Goal: Information Seeking & Learning: Learn about a topic

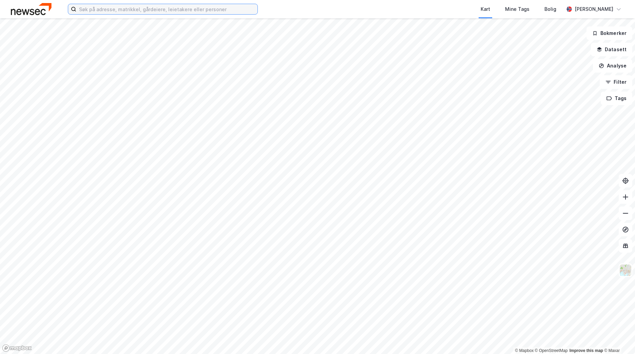
click at [171, 11] on input at bounding box center [166, 9] width 181 height 10
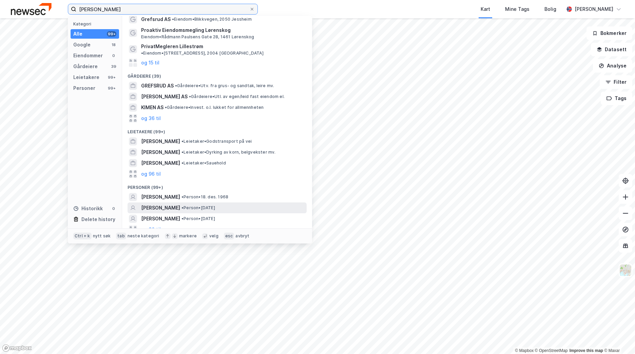
scroll to position [16, 0]
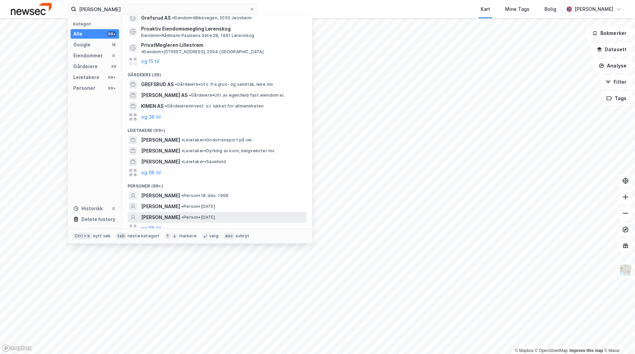
click at [180, 214] on span "[PERSON_NAME]" at bounding box center [160, 217] width 39 height 8
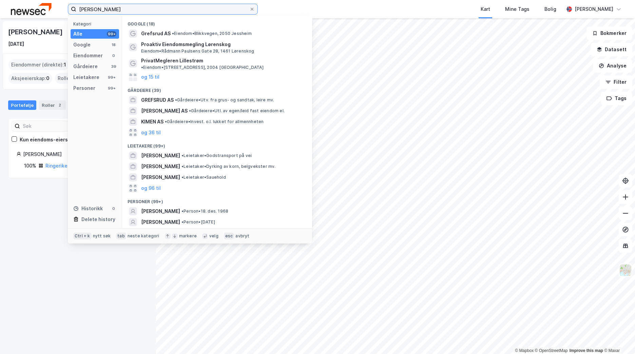
click at [134, 9] on input "[PERSON_NAME]" at bounding box center [162, 9] width 173 height 10
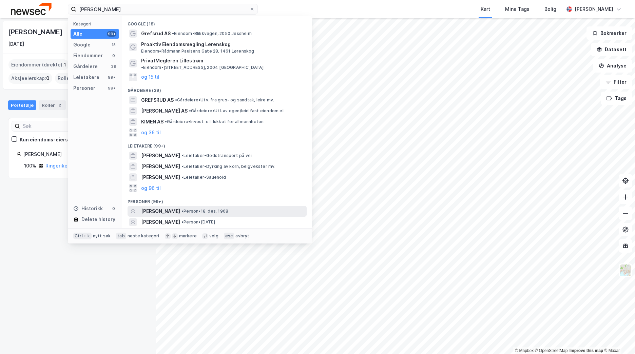
click at [193, 209] on span "• Person • [DATE]" at bounding box center [205, 211] width 47 height 5
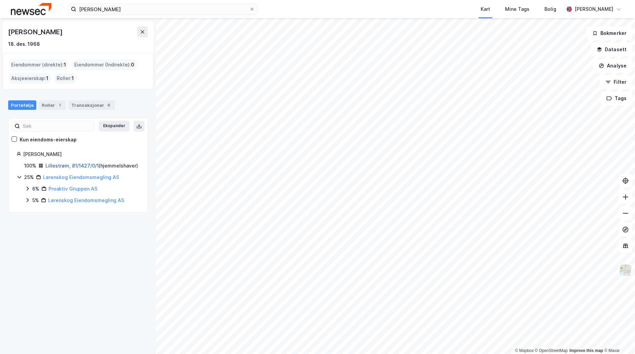
click at [66, 163] on link "Lillestrøm, 81/1427/0/1" at bounding box center [71, 166] width 53 height 6
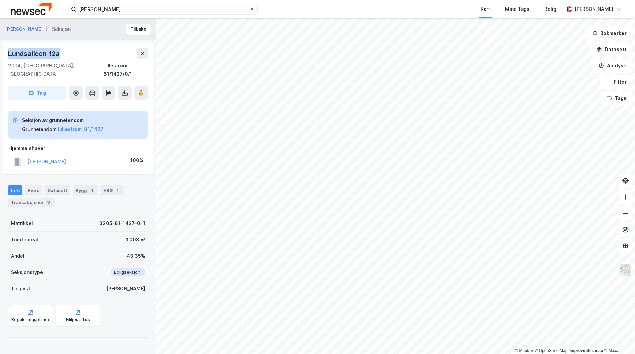
drag, startPoint x: 62, startPoint y: 54, endPoint x: 8, endPoint y: 52, distance: 53.3
click at [8, 52] on div "Lundsalleen 12a" at bounding box center [78, 53] width 140 height 11
copy div "Lundsalleen 12a"
click at [39, 198] on div "Transaksjoner 3" at bounding box center [31, 203] width 46 height 10
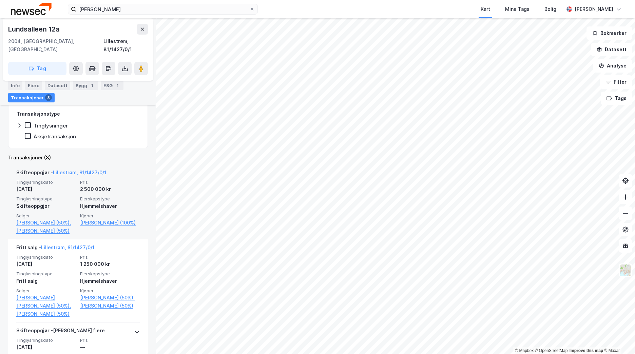
scroll to position [102, 0]
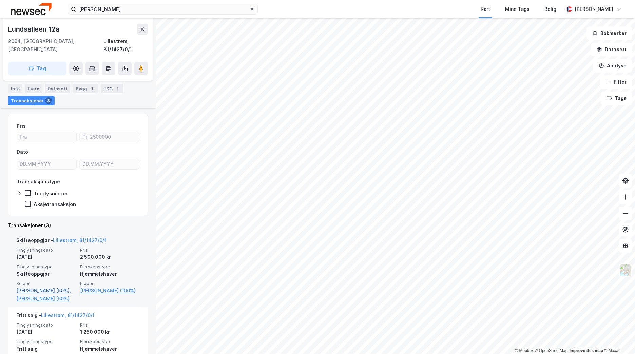
click at [39, 287] on link "[PERSON_NAME] (50%)," at bounding box center [46, 291] width 60 height 8
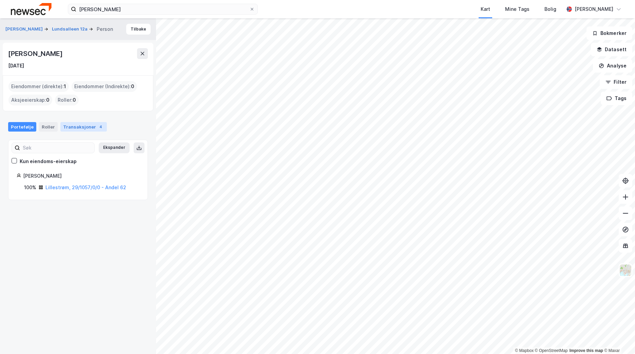
click at [78, 127] on div "Transaksjoner 4" at bounding box center [83, 127] width 46 height 10
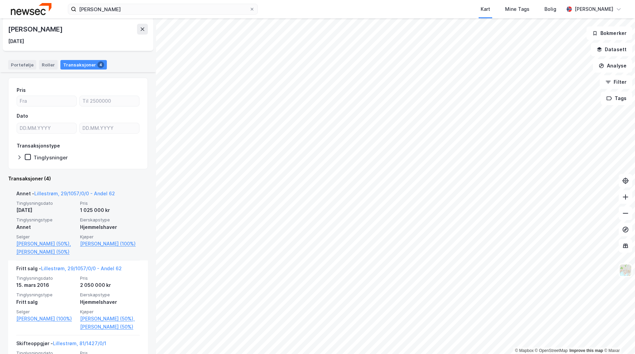
scroll to position [68, 0]
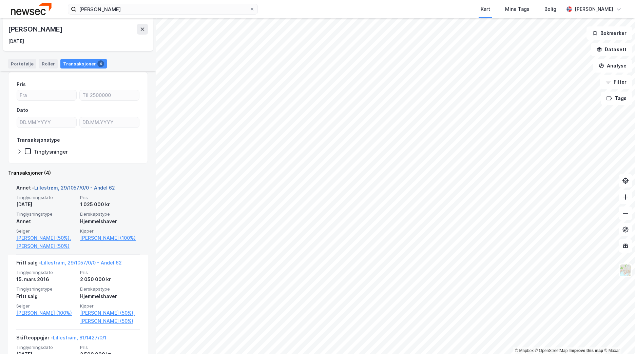
click at [92, 190] on link "Lillestrøm, 29/1057/0/0 - Andel 62" at bounding box center [74, 188] width 81 height 6
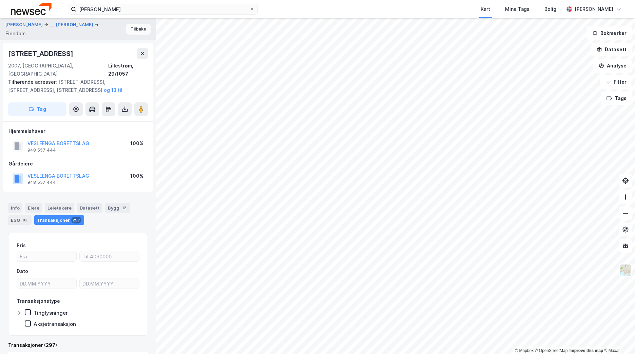
click at [140, 26] on button "Tilbake" at bounding box center [138, 29] width 24 height 11
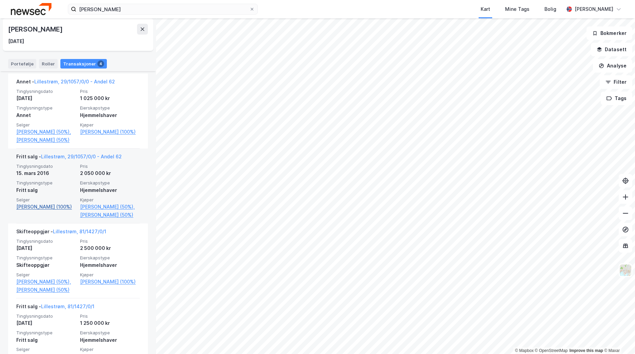
scroll to position [140, 0]
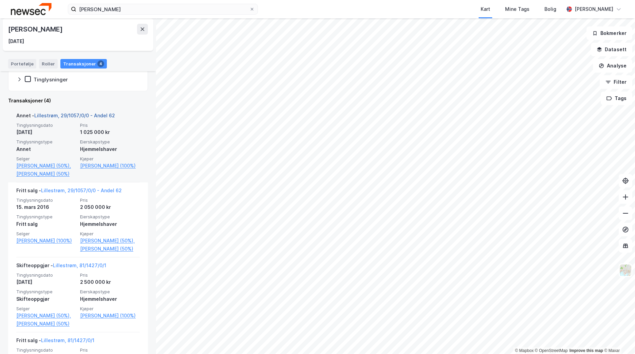
click at [88, 116] on link "Lillestrøm, 29/1057/0/0 - Andel 62" at bounding box center [74, 116] width 81 height 6
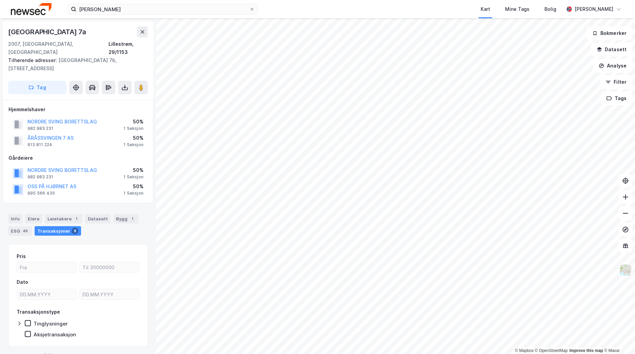
scroll to position [9, 0]
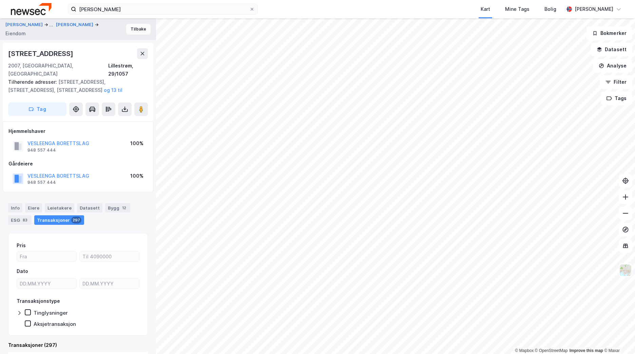
click at [135, 31] on button "Tilbake" at bounding box center [138, 29] width 24 height 11
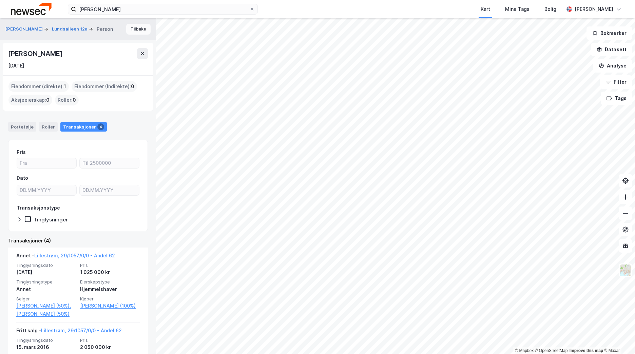
click at [137, 28] on button "Tilbake" at bounding box center [138, 29] width 24 height 11
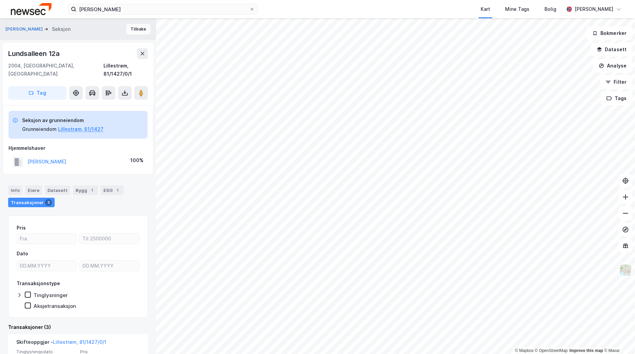
click at [127, 33] on button "Tilbake" at bounding box center [138, 29] width 24 height 11
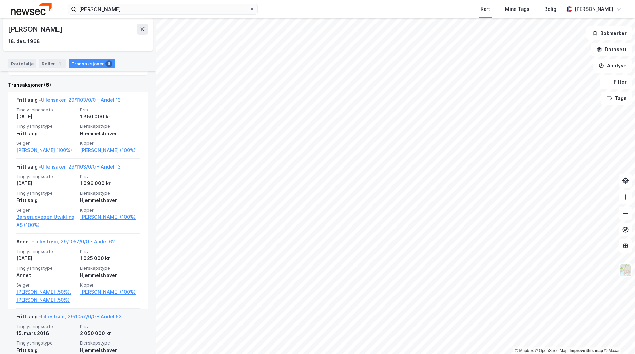
scroll to position [125, 0]
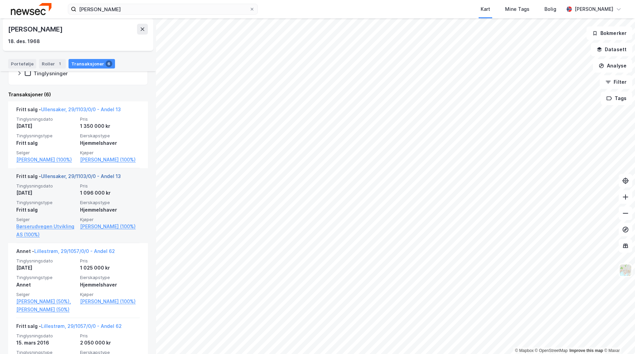
click at [101, 174] on link "Ullensaker, 29/1103/0/0 - Andel 13" at bounding box center [81, 176] width 80 height 6
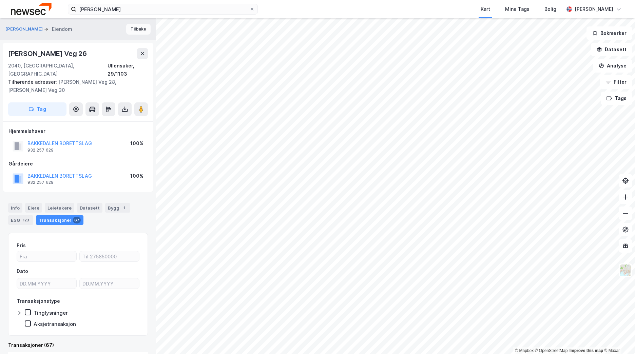
click at [138, 34] on button "Tilbake" at bounding box center [138, 29] width 24 height 11
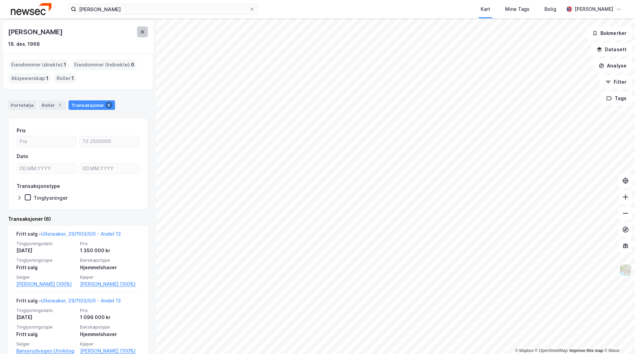
click at [143, 34] on icon at bounding box center [142, 31] width 5 height 5
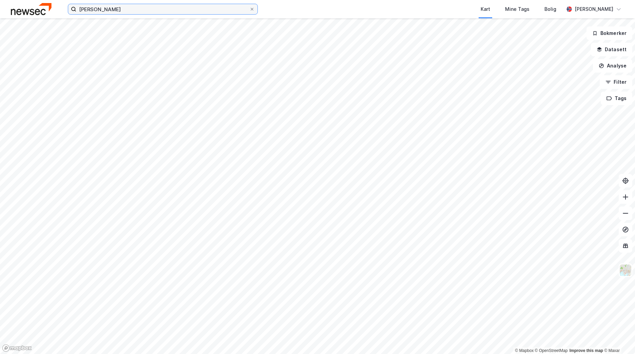
click at [130, 10] on input "[PERSON_NAME]" at bounding box center [162, 9] width 173 height 10
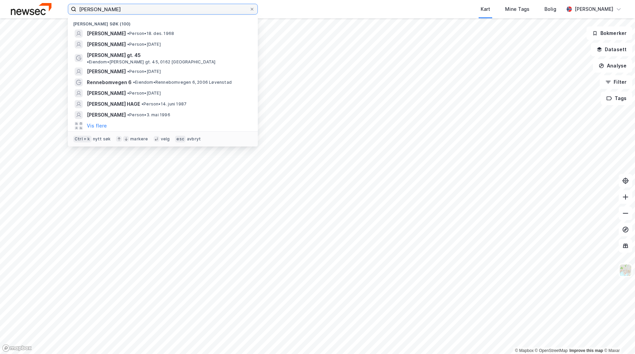
click at [130, 10] on input "[PERSON_NAME]" at bounding box center [162, 9] width 173 height 10
type input "s"
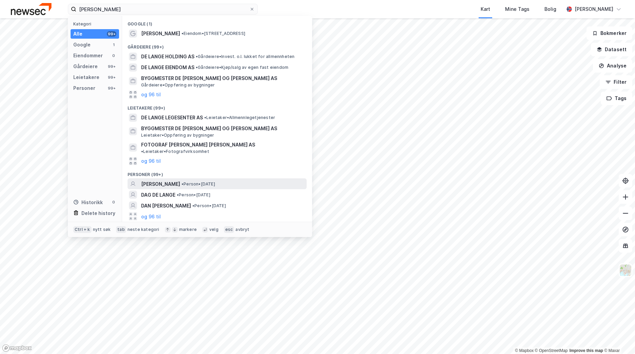
click at [215, 182] on span "• Person • [DATE]" at bounding box center [199, 184] width 34 height 5
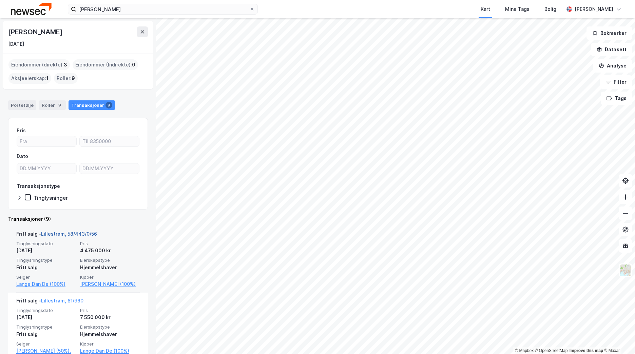
click at [78, 234] on link "Lillestrøm, 58/443/0/56" at bounding box center [69, 234] width 56 height 6
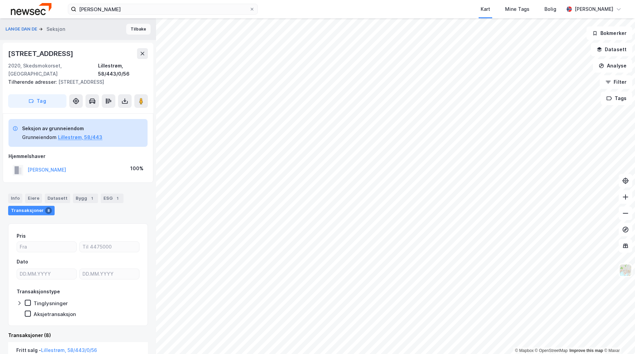
click at [131, 31] on button "Tilbake" at bounding box center [138, 29] width 24 height 11
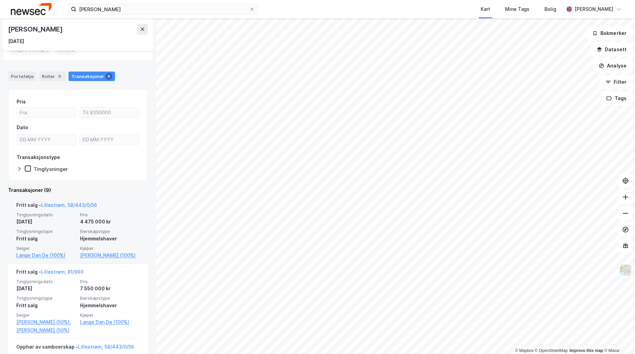
scroll to position [34, 0]
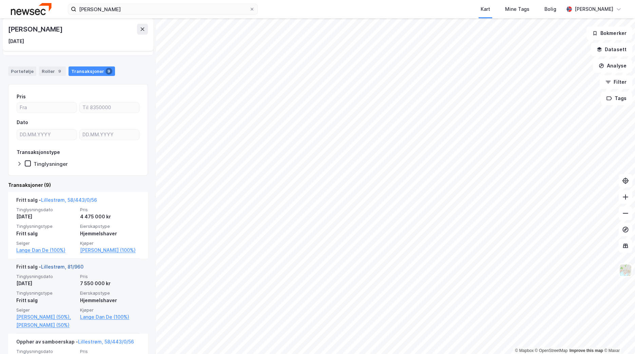
click at [72, 268] on link "Lillestrøm, 81/960" at bounding box center [62, 267] width 42 height 6
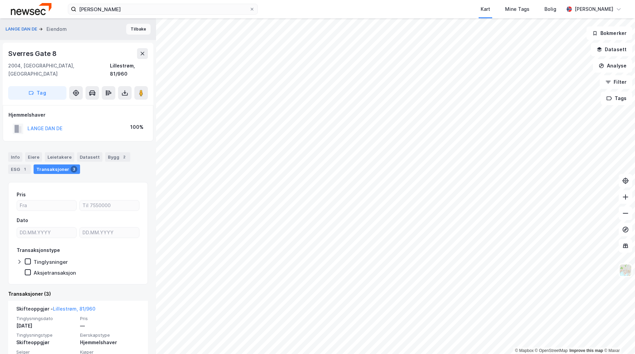
click at [130, 30] on button "Tilbake" at bounding box center [138, 29] width 24 height 11
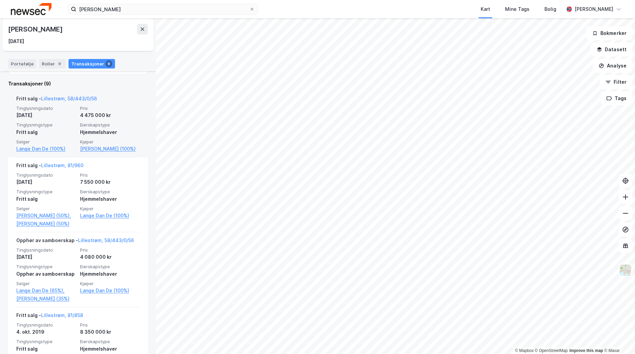
scroll to position [136, 0]
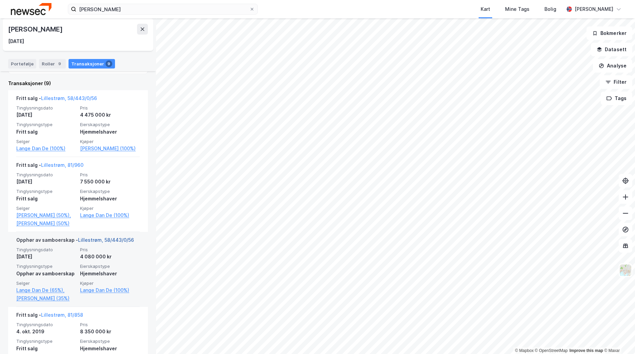
click at [91, 243] on link "Lillestrøm, 58/443/0/56" at bounding box center [106, 240] width 56 height 6
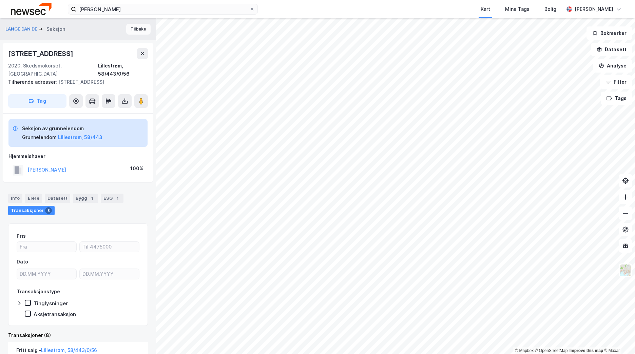
click at [139, 32] on button "Tilbake" at bounding box center [138, 29] width 24 height 11
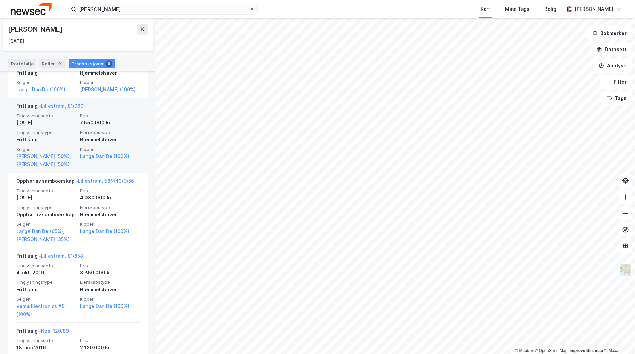
scroll to position [204, 0]
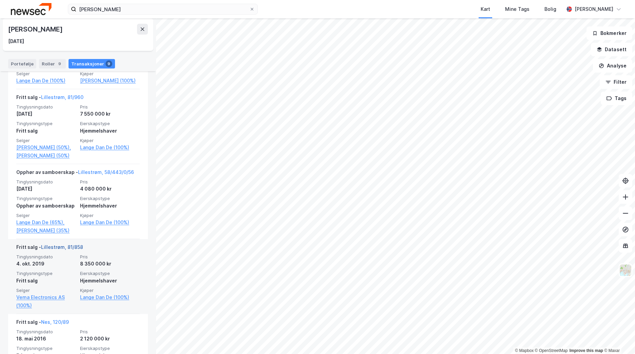
click at [70, 250] on link "Lillestrøm, 81/858" at bounding box center [62, 247] width 42 height 6
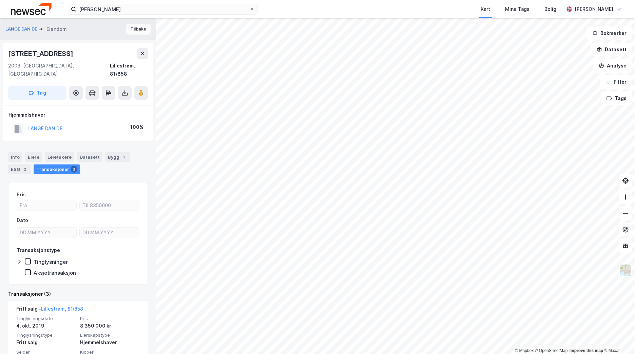
click at [131, 27] on button "Tilbake" at bounding box center [138, 29] width 24 height 11
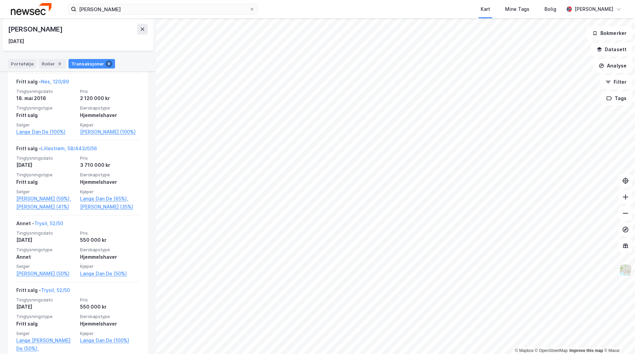
scroll to position [475, 0]
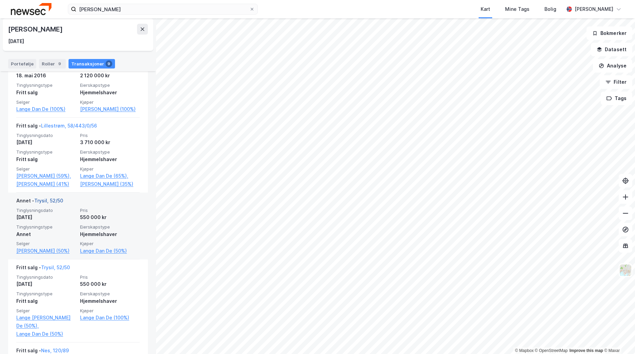
click at [52, 204] on link "Trysil, 52/50" at bounding box center [48, 201] width 29 height 6
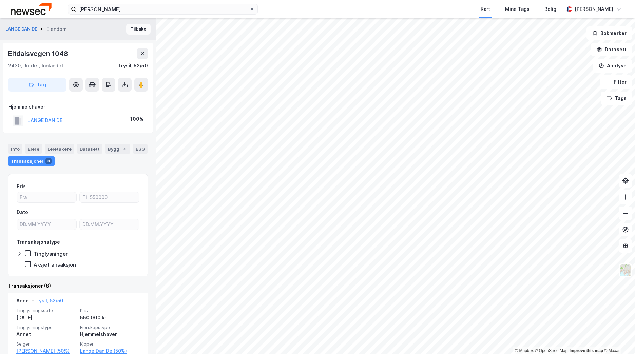
click at [138, 33] on button "Tilbake" at bounding box center [138, 29] width 24 height 11
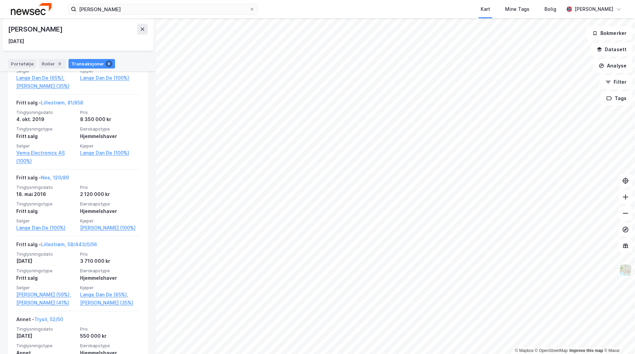
scroll to position [603, 0]
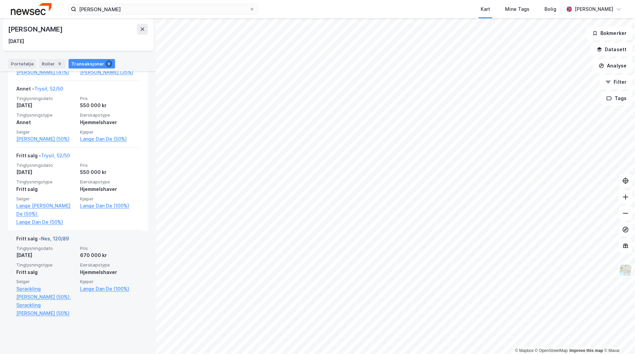
click at [61, 242] on link "Nes, 120/89" at bounding box center [55, 239] width 28 height 6
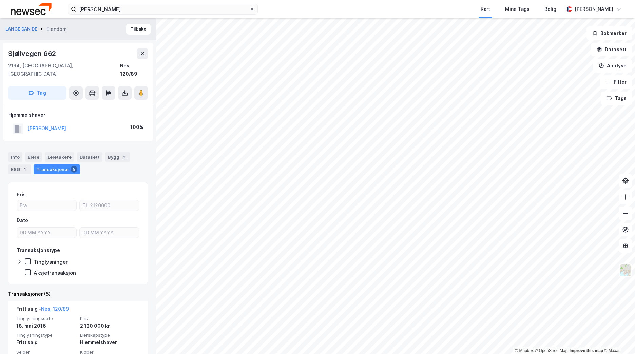
click at [35, 13] on img at bounding box center [31, 9] width 41 height 12
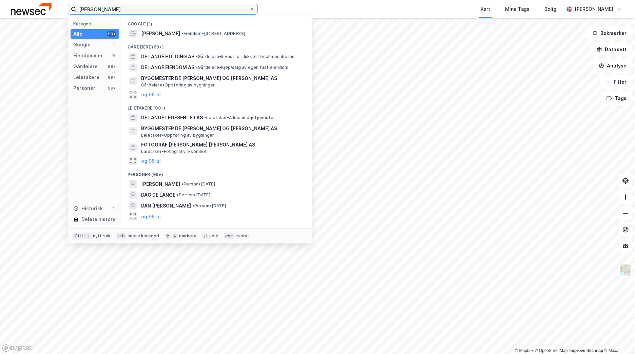
drag, startPoint x: 113, startPoint y: 11, endPoint x: 78, endPoint y: 7, distance: 34.8
click at [78, 7] on input "[PERSON_NAME]" at bounding box center [162, 9] width 173 height 10
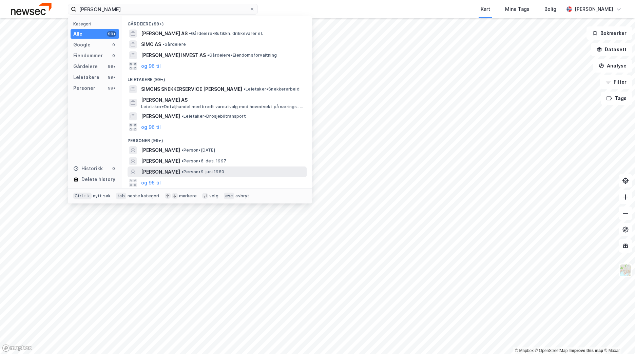
click at [180, 173] on span "[PERSON_NAME]" at bounding box center [160, 172] width 39 height 8
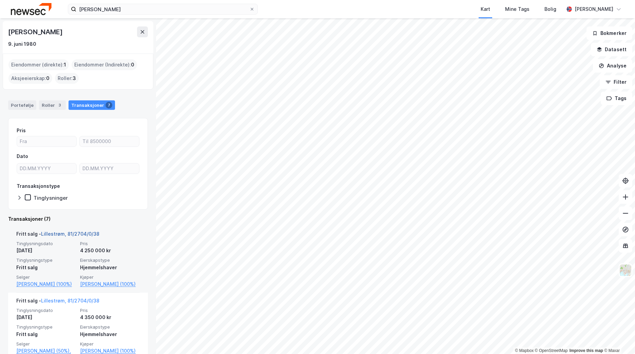
click at [77, 233] on link "Lillestrøm, 81/2704/0/38" at bounding box center [70, 234] width 58 height 6
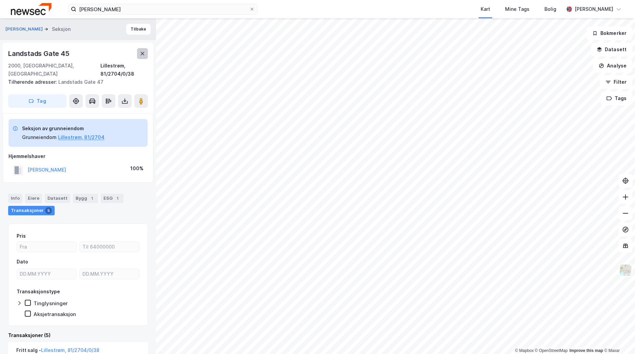
click at [139, 53] on button at bounding box center [142, 53] width 11 height 11
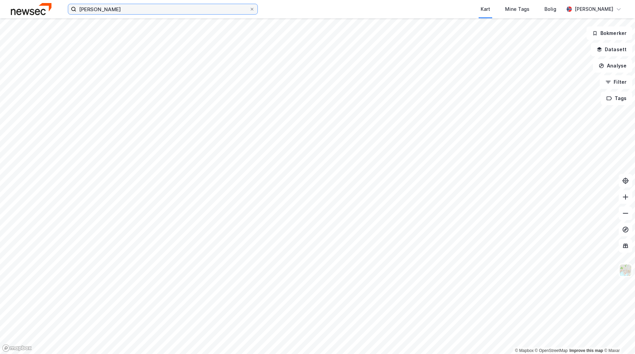
click at [121, 9] on input "[PERSON_NAME]" at bounding box center [162, 9] width 173 height 10
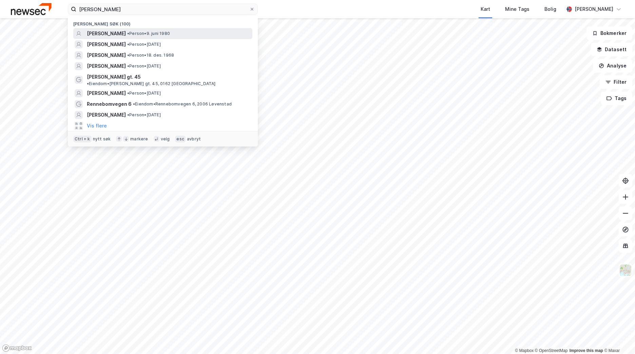
click at [135, 38] on div "[PERSON_NAME] • Person • [DATE]" at bounding box center [162, 33] width 179 height 11
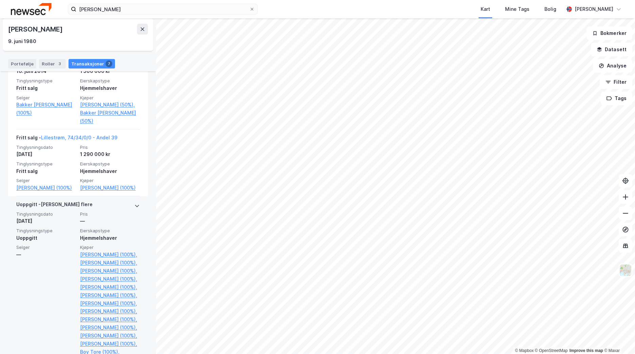
scroll to position [472, 0]
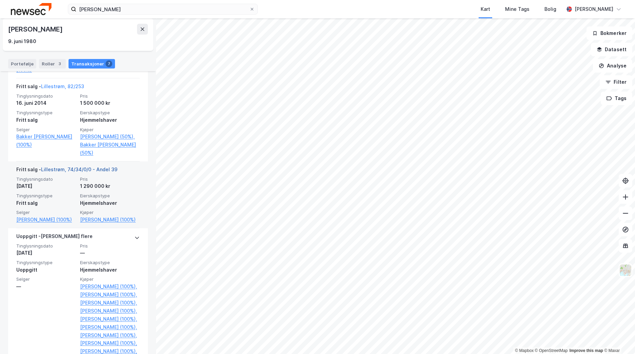
click at [80, 172] on link "Lillestrøm, 74/34/0/0 - Andel 39" at bounding box center [79, 170] width 76 height 6
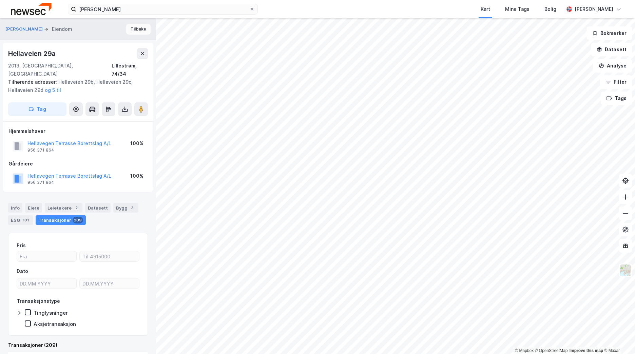
click at [133, 30] on button "Tilbake" at bounding box center [138, 29] width 24 height 11
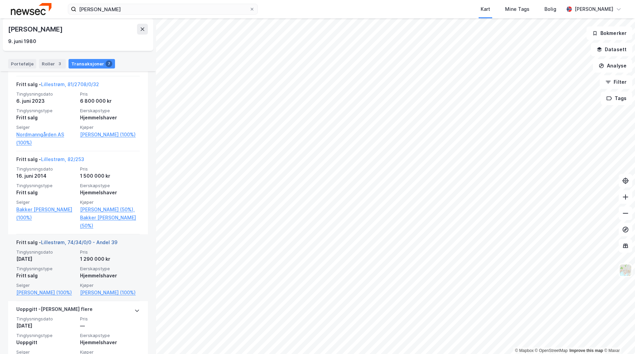
scroll to position [373, 0]
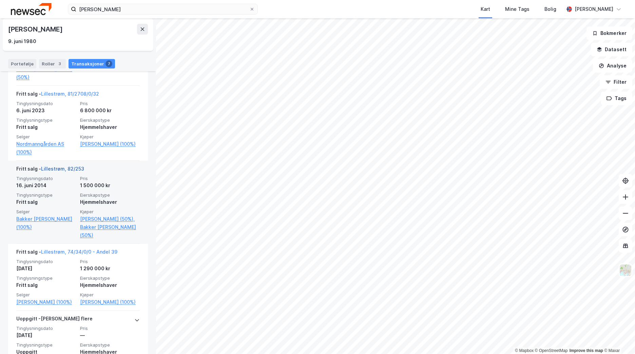
click at [60, 172] on link "Lillestrøm, 82/253" at bounding box center [62, 169] width 43 height 6
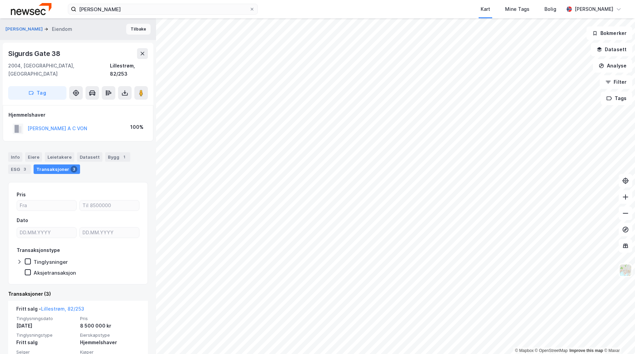
click at [139, 31] on button "Tilbake" at bounding box center [138, 29] width 24 height 11
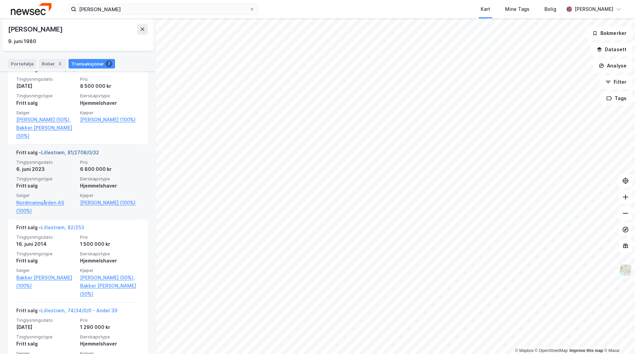
scroll to position [305, 0]
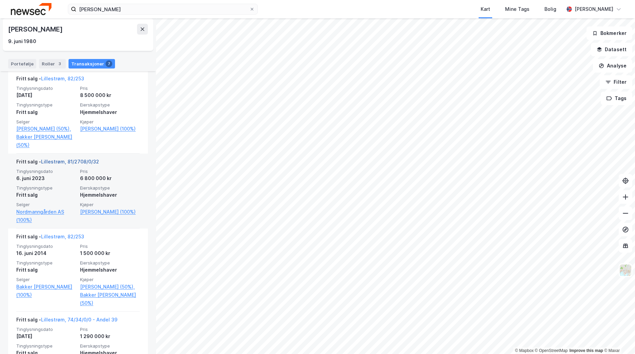
click at [69, 165] on link "Lillestrøm, 81/2708/0/32" at bounding box center [70, 162] width 58 height 6
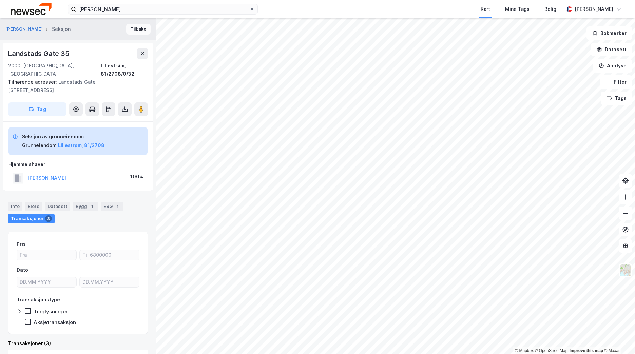
click at [132, 32] on button "Tilbake" at bounding box center [138, 29] width 24 height 11
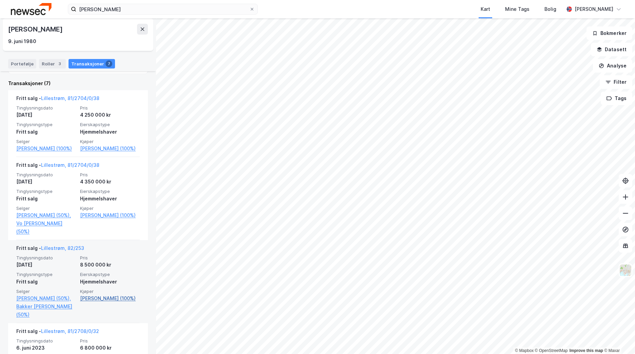
scroll to position [102, 0]
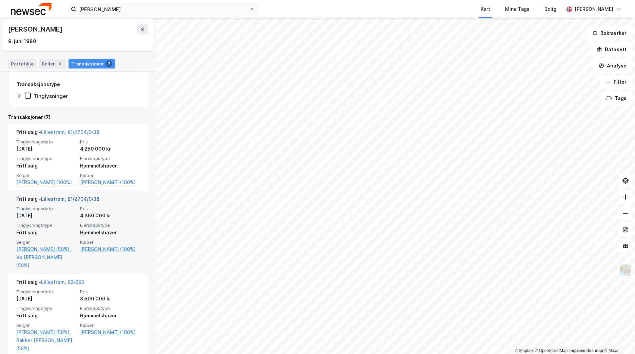
click at [80, 202] on link "Lillestrøm, 81/2704/0/38" at bounding box center [70, 199] width 58 height 6
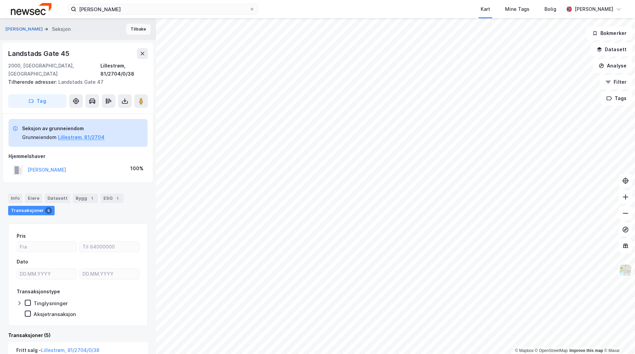
click at [138, 31] on button "Tilbake" at bounding box center [138, 29] width 24 height 11
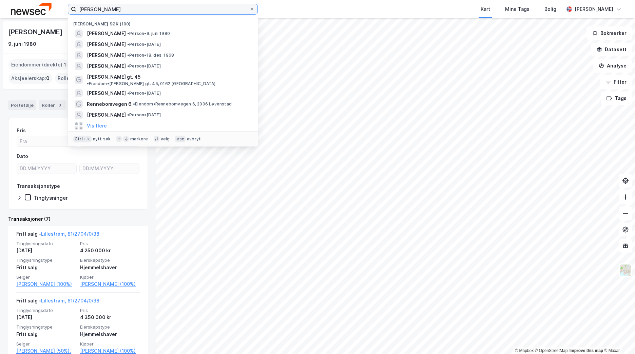
drag, startPoint x: 120, startPoint y: 7, endPoint x: 79, endPoint y: 10, distance: 41.1
click at [79, 10] on input "[PERSON_NAME]" at bounding box center [162, 9] width 173 height 10
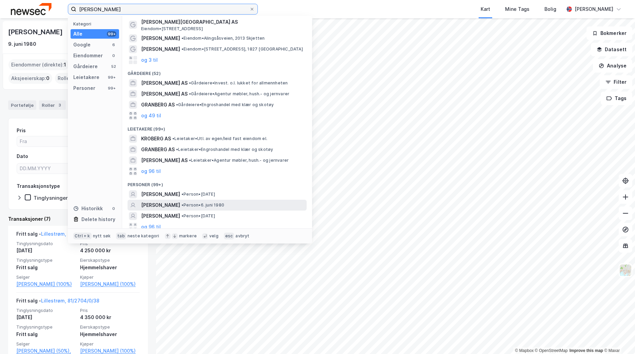
scroll to position [16, 0]
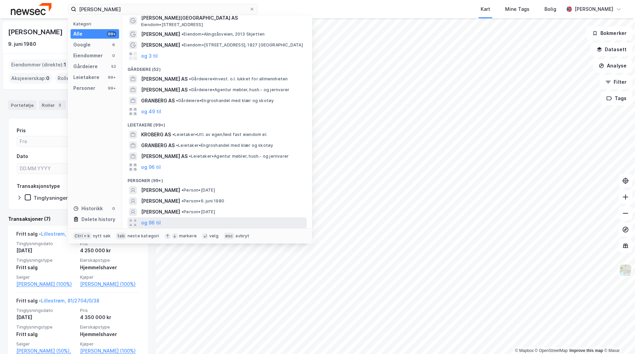
click at [162, 224] on div "og 96 til" at bounding box center [217, 223] width 179 height 11
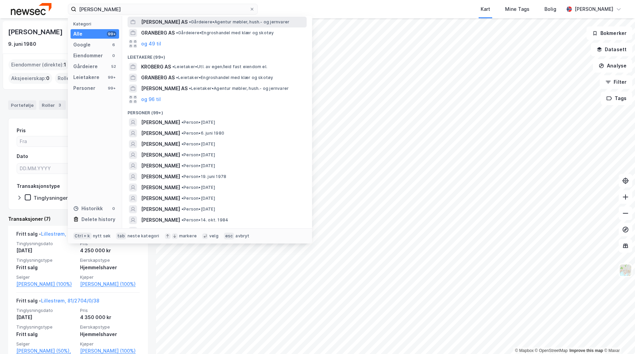
scroll to position [0, 0]
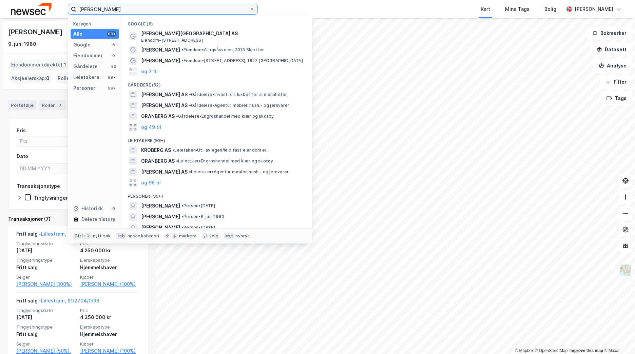
click at [96, 7] on input "[PERSON_NAME]" at bounding box center [162, 9] width 173 height 10
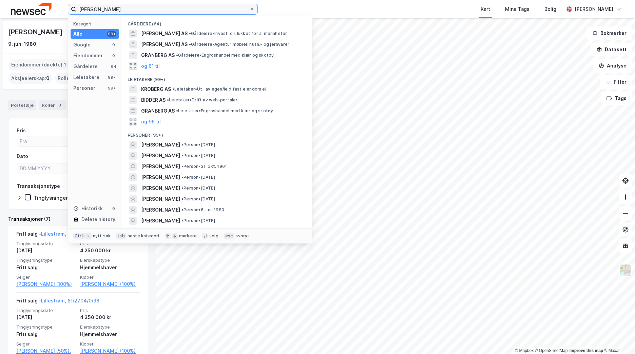
drag, startPoint x: 143, startPoint y: 9, endPoint x: 73, endPoint y: 4, distance: 70.0
click at [73, 4] on label "[PERSON_NAME]" at bounding box center [163, 9] width 190 height 11
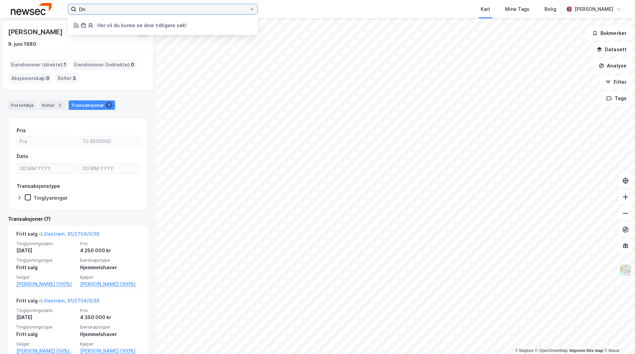
type input "D"
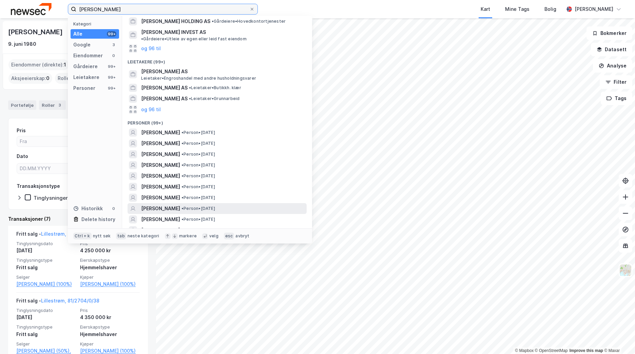
scroll to position [102, 0]
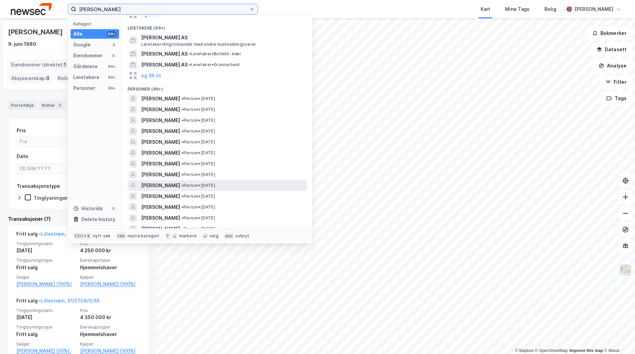
type input "[PERSON_NAME]"
click at [215, 183] on span "• Person • [DATE]" at bounding box center [199, 185] width 34 height 5
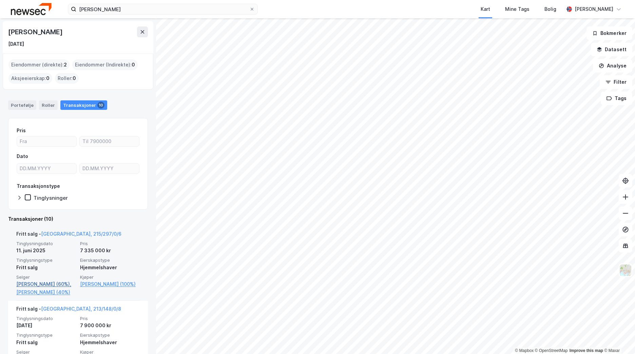
click at [57, 285] on link "[PERSON_NAME] (60%)," at bounding box center [46, 284] width 60 height 8
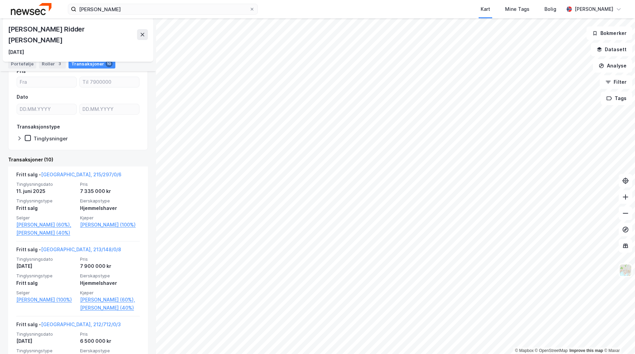
scroll to position [101, 0]
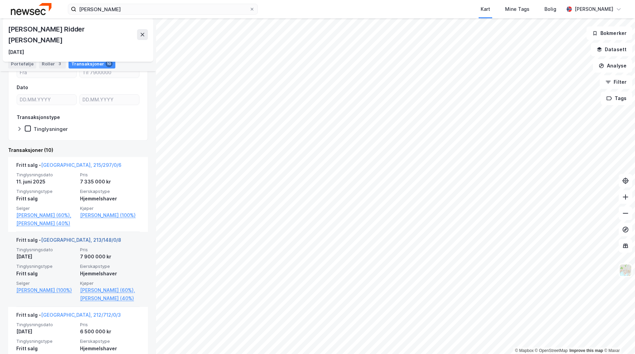
click at [63, 243] on link "[GEOGRAPHIC_DATA], 213/148/0/8" at bounding box center [81, 240] width 80 height 6
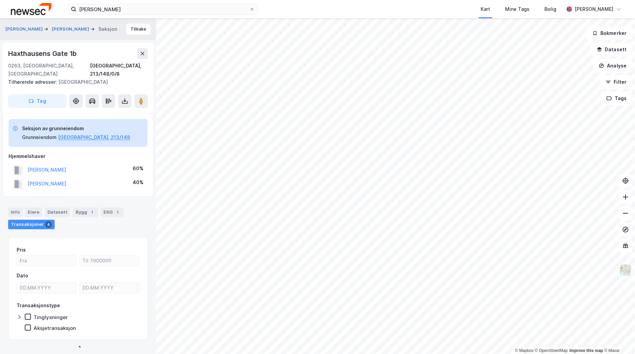
scroll to position [0, 0]
click at [132, 30] on button "Tilbake" at bounding box center [138, 28] width 24 height 11
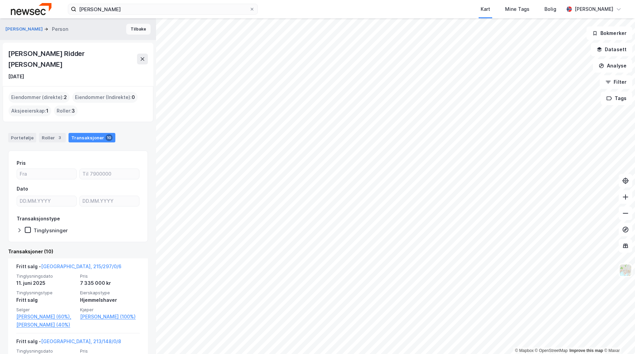
click at [134, 29] on button "Tilbake" at bounding box center [138, 29] width 24 height 11
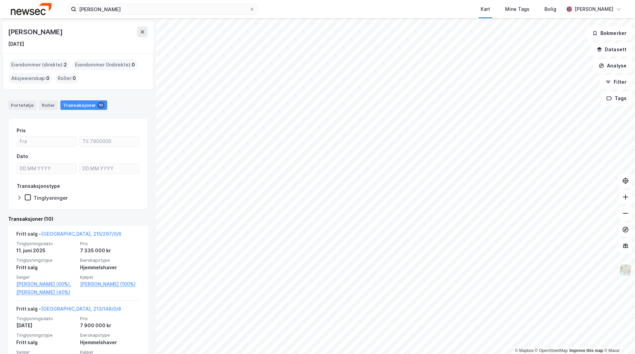
click at [39, 12] on img at bounding box center [31, 9] width 41 height 12
